Goal: Find specific page/section: Find specific page/section

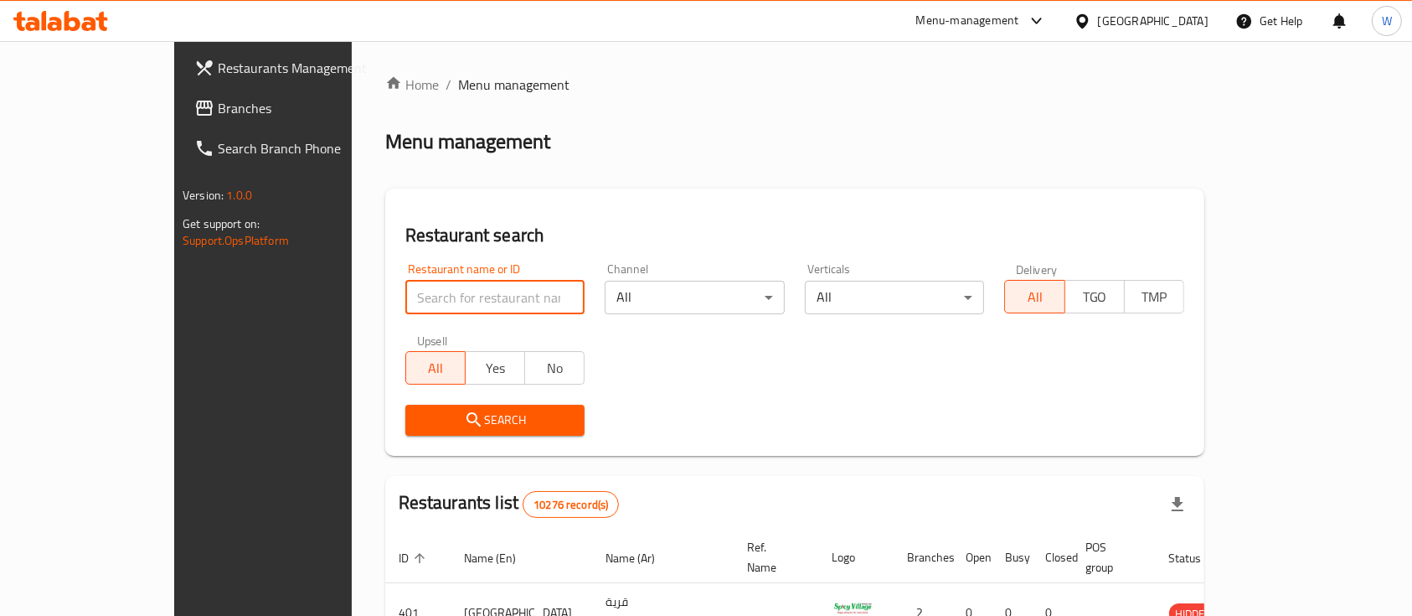
click at [476, 304] on input "search" at bounding box center [495, 298] width 180 height 34
paste input "(662448"
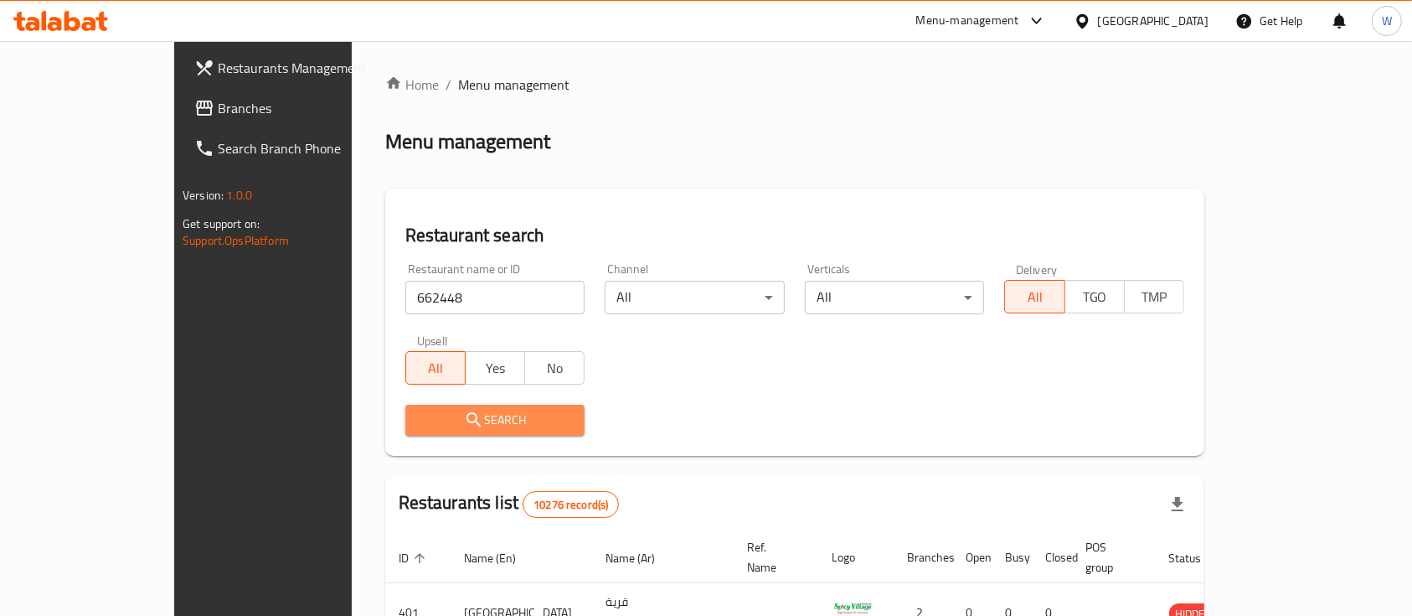
click at [509, 418] on span "Search" at bounding box center [495, 420] width 153 height 21
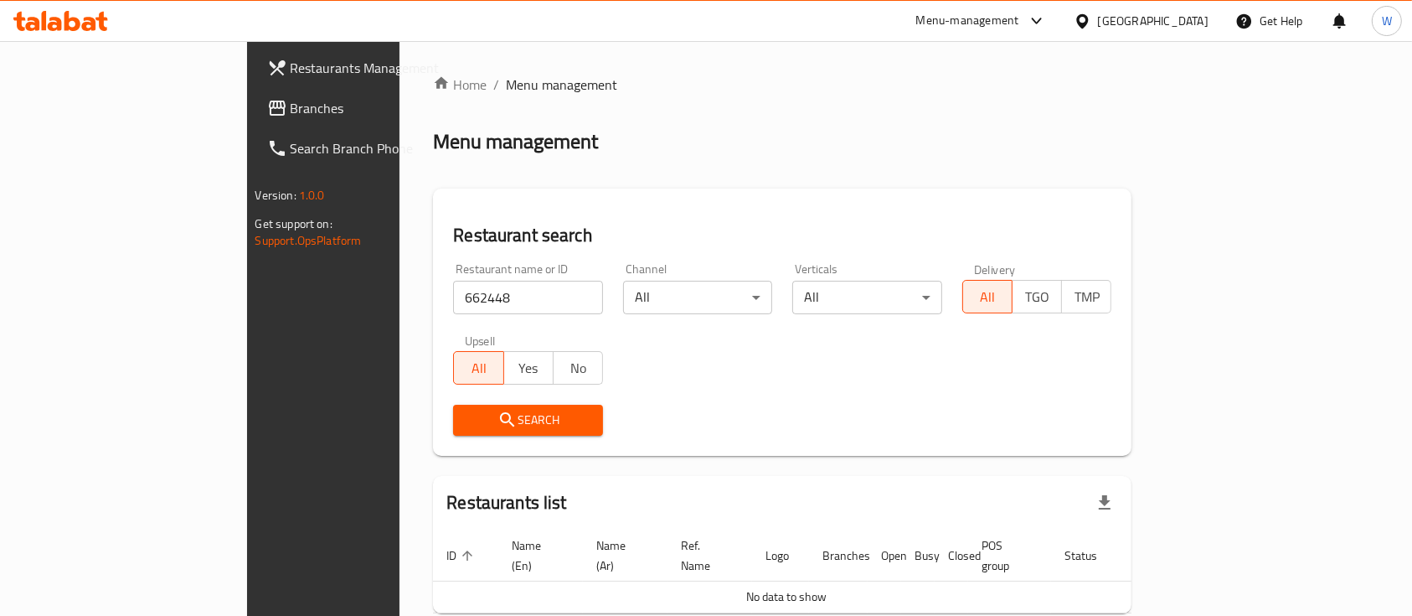
click at [483, 291] on input "662448" at bounding box center [528, 298] width 150 height 34
paste input "FORUM [GEOGRAPHIC_DATA] TURKISH RESTAURANTS"
click at [476, 420] on span "Search" at bounding box center [528, 420] width 123 height 21
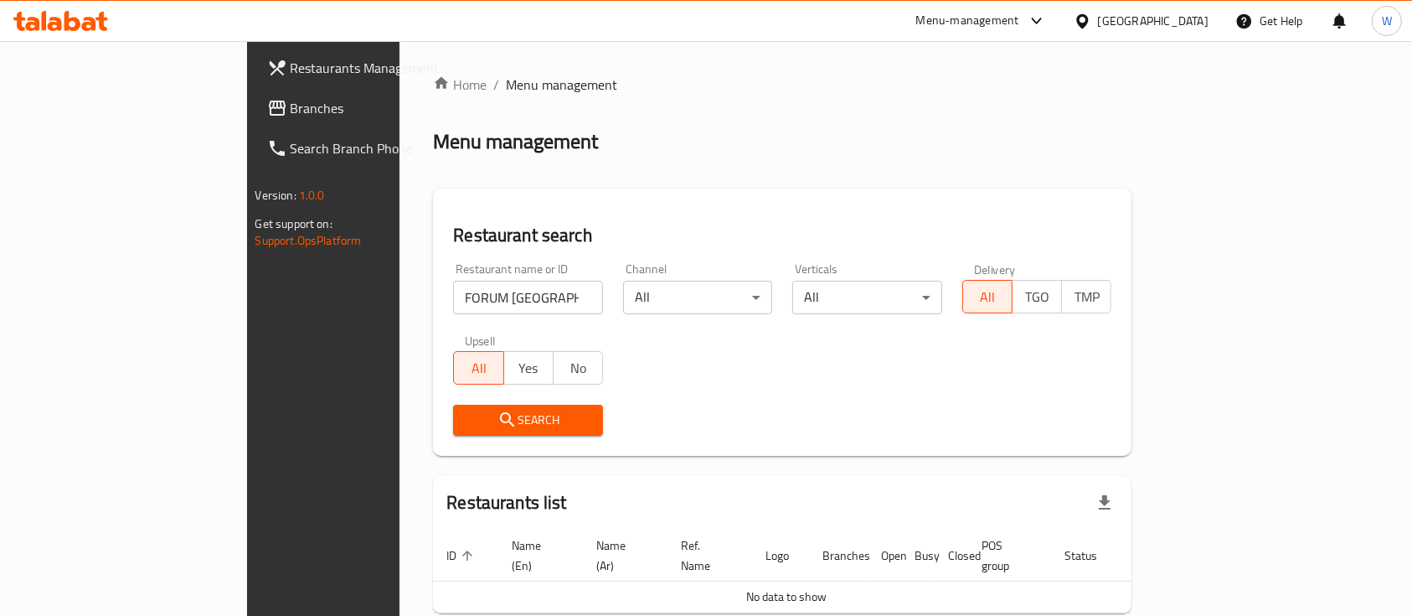
scroll to position [68, 0]
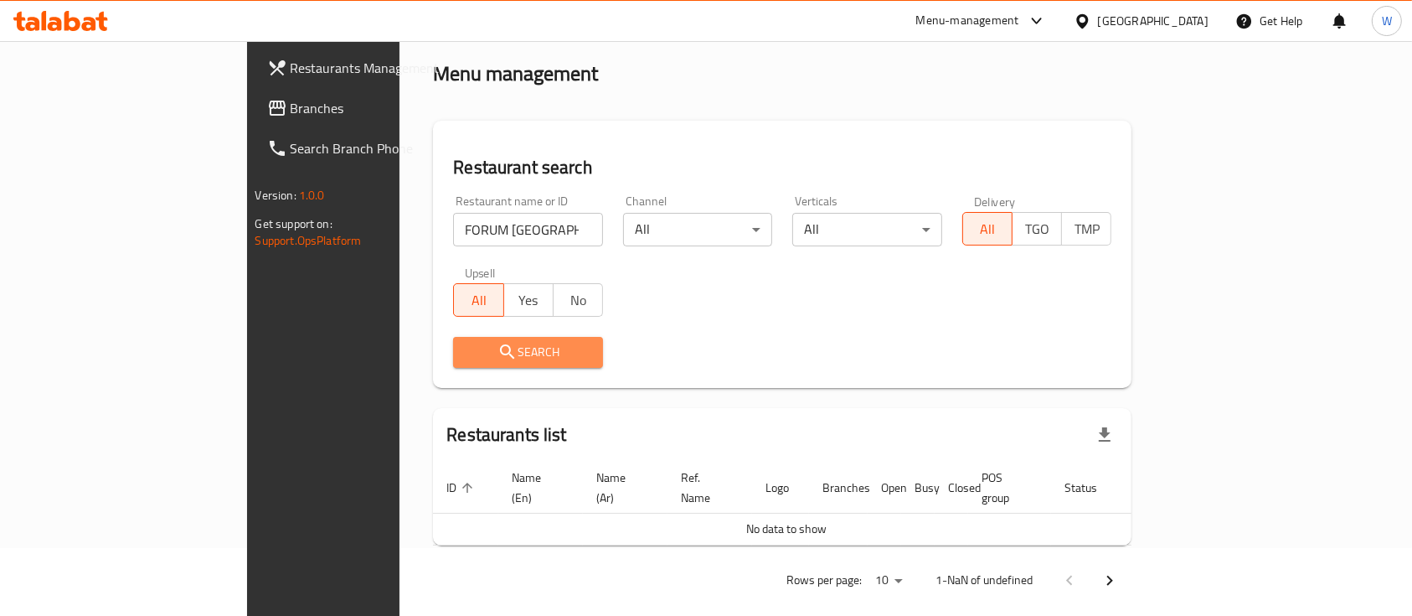
click at [453, 337] on button "Search" at bounding box center [528, 352] width 150 height 31
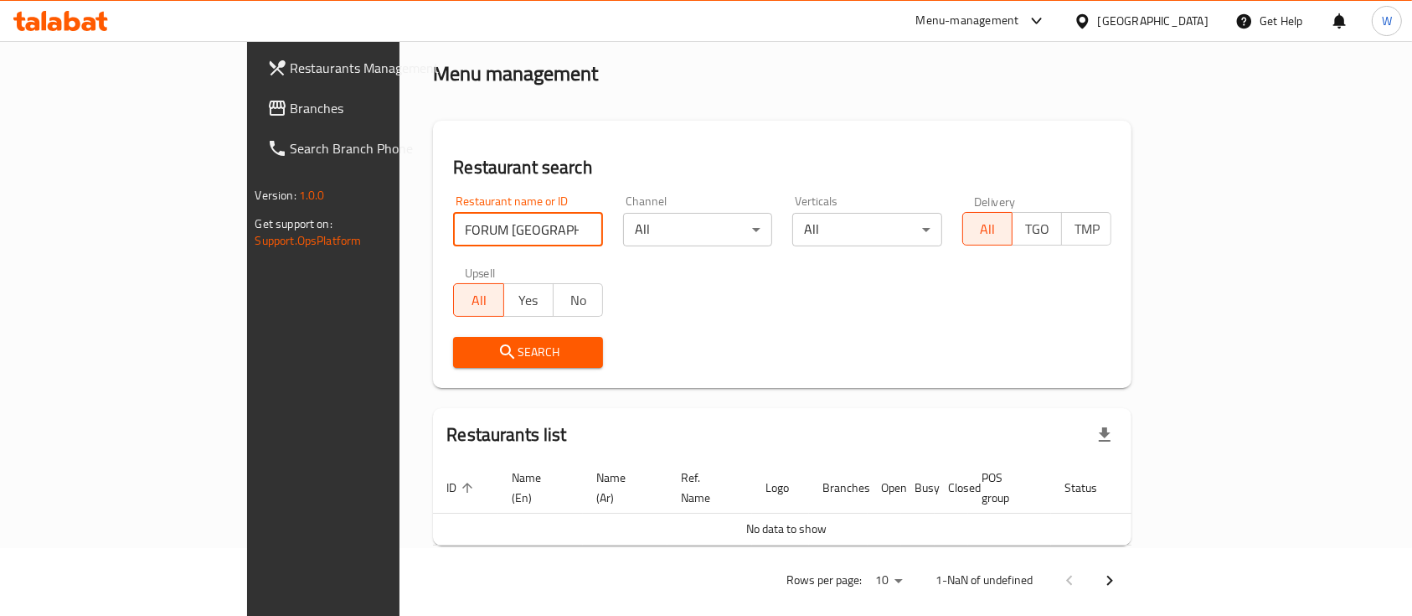
click at [457, 223] on input "FORUM [GEOGRAPHIC_DATA] TURKISH RESTAURANTS" at bounding box center [528, 230] width 150 height 34
click at [476, 224] on input "FORUM [GEOGRAPHIC_DATA] TURKISH RESTAURANTS" at bounding box center [528, 230] width 150 height 34
type input "FORUM [GEOGRAPHIC_DATA] TURKISH"
click at [467, 344] on span "Search" at bounding box center [528, 352] width 123 height 21
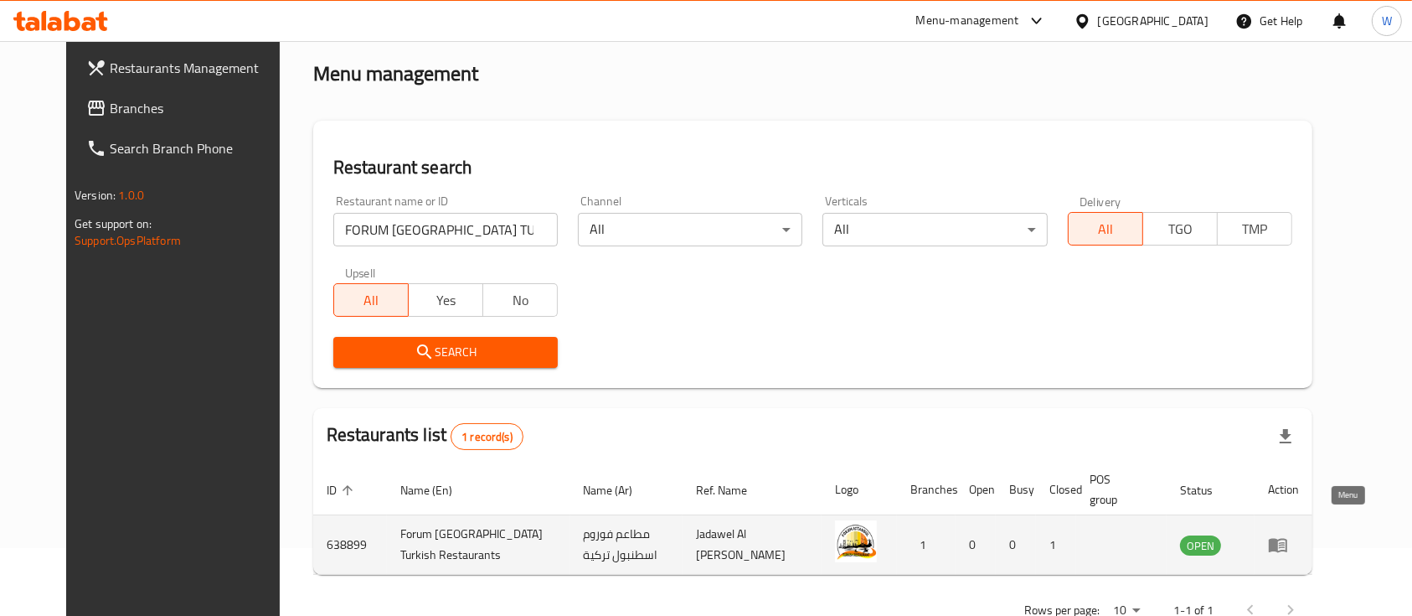
click at [1288, 534] on icon "enhanced table" at bounding box center [1278, 544] width 20 height 20
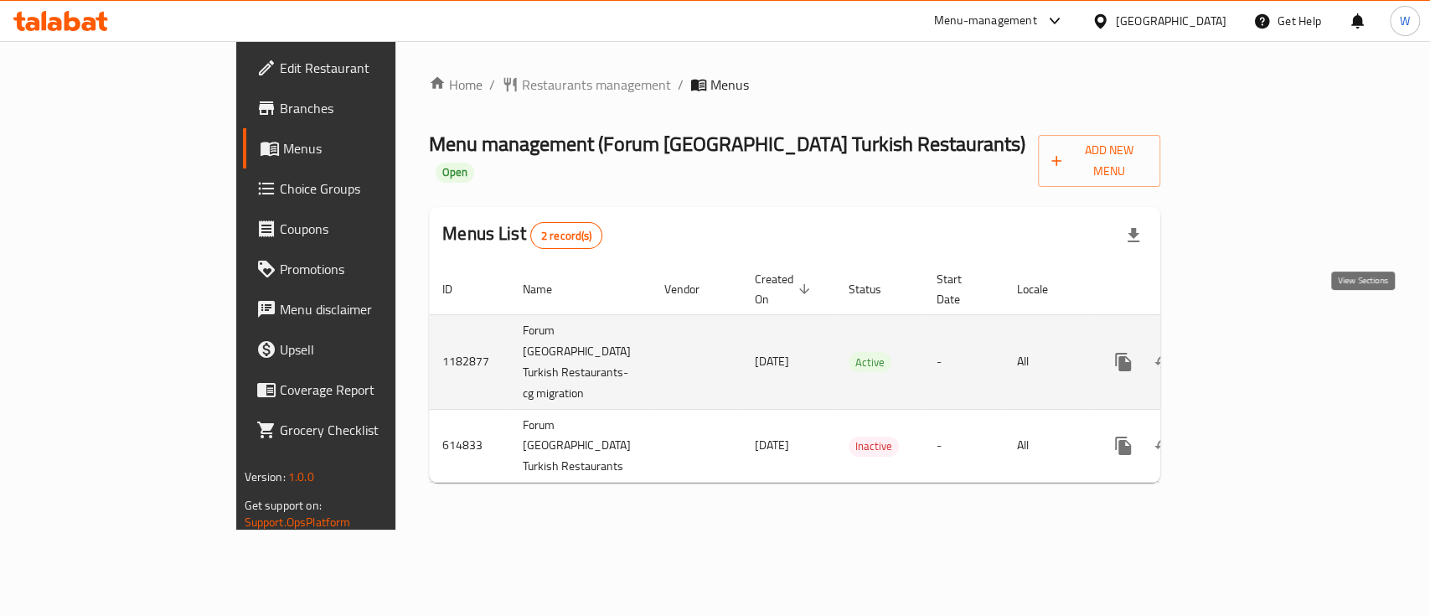
click at [1254, 352] on icon "enhanced table" at bounding box center [1244, 362] width 20 height 20
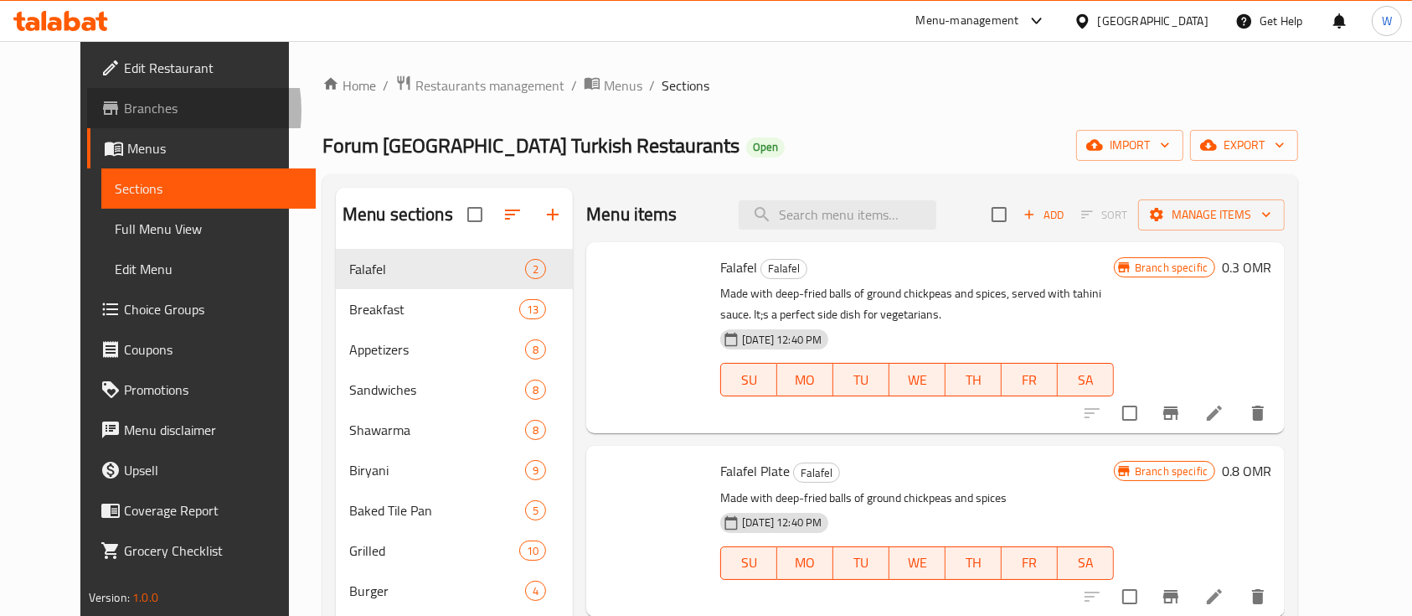
click at [124, 111] on span "Branches" at bounding box center [213, 108] width 179 height 20
